Goal: Information Seeking & Learning: Understand process/instructions

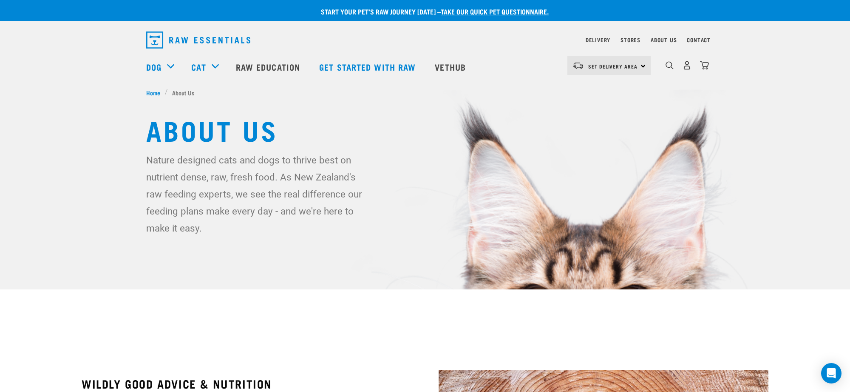
click at [633, 38] on div "Stores" at bounding box center [631, 40] width 20 height 10
click at [632, 41] on link "Stores" at bounding box center [631, 39] width 20 height 3
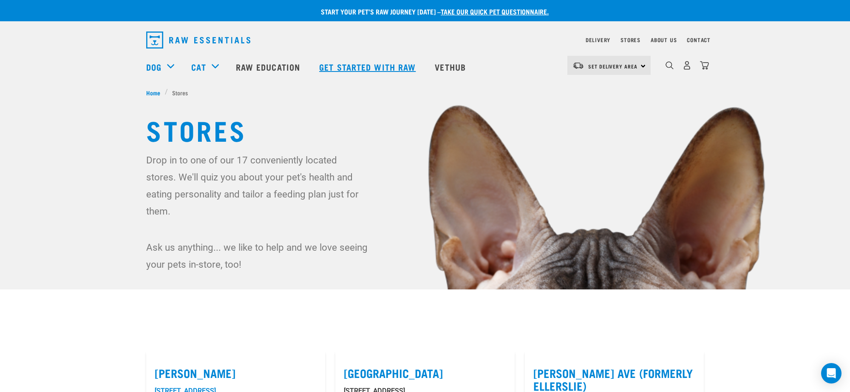
click at [367, 66] on link "Get started with Raw" at bounding box center [369, 67] width 116 height 34
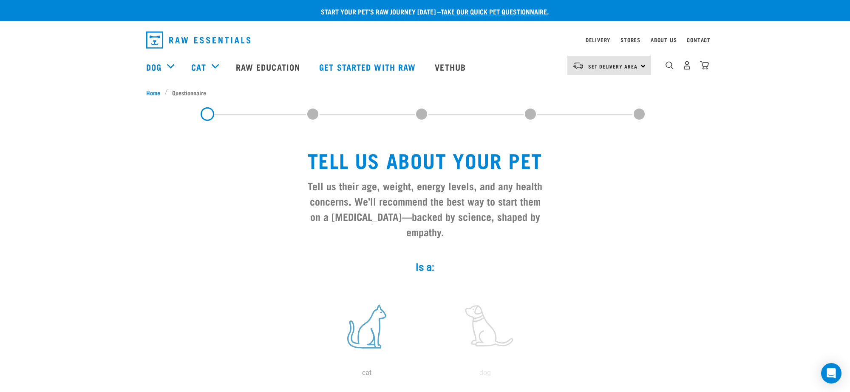
click at [362, 321] on label at bounding box center [366, 326] width 115 height 72
click at [308, 375] on input "radio" at bounding box center [308, 375] width 0 height 0
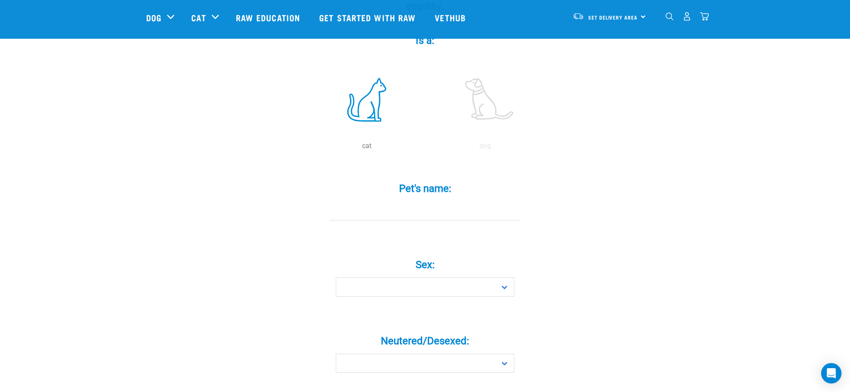
scroll to position [165, 0]
